Goal: Information Seeking & Learning: Learn about a topic

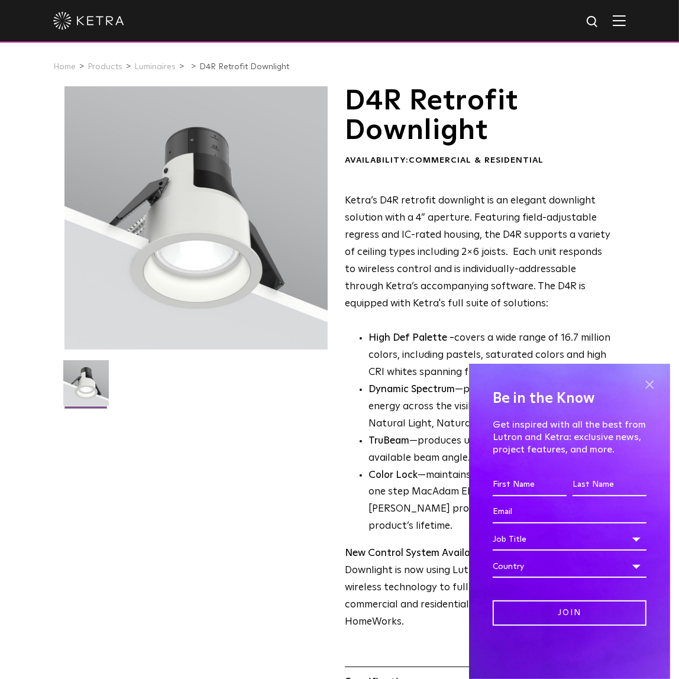
click at [647, 383] on span at bounding box center [650, 385] width 18 height 18
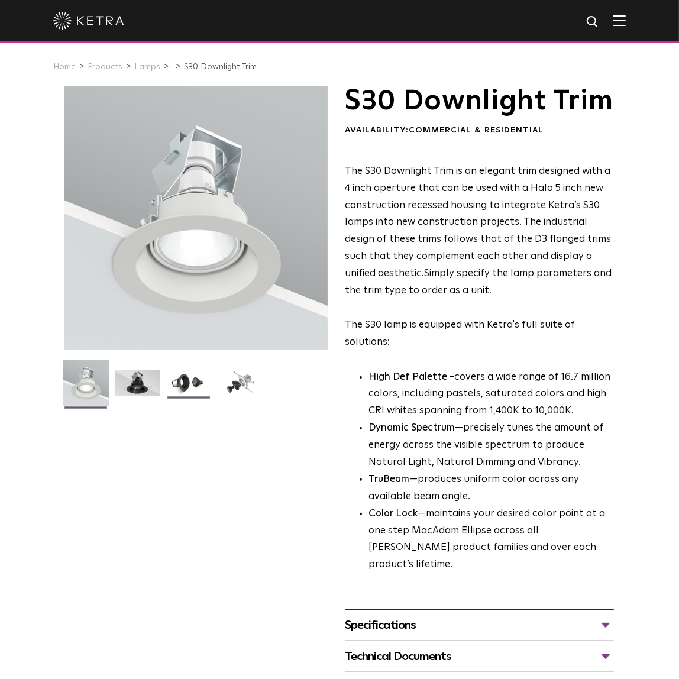
click at [189, 382] on img at bounding box center [189, 387] width 46 height 34
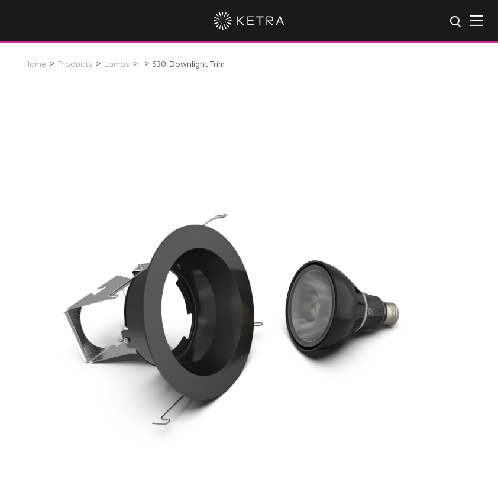
click at [350, 159] on div at bounding box center [249, 319] width 474 height 474
click at [424, 143] on div at bounding box center [249, 319] width 474 height 474
